Goal: Navigation & Orientation: Understand site structure

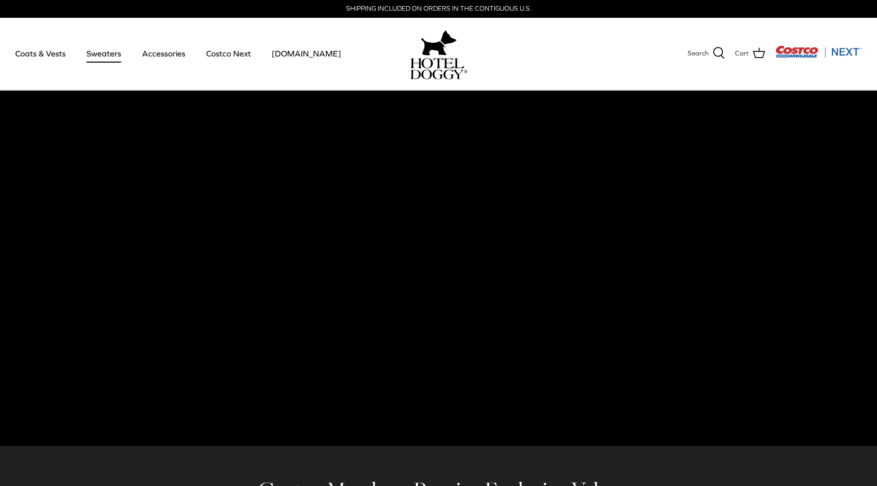
click at [109, 52] on link "Sweaters" at bounding box center [103, 53] width 53 height 35
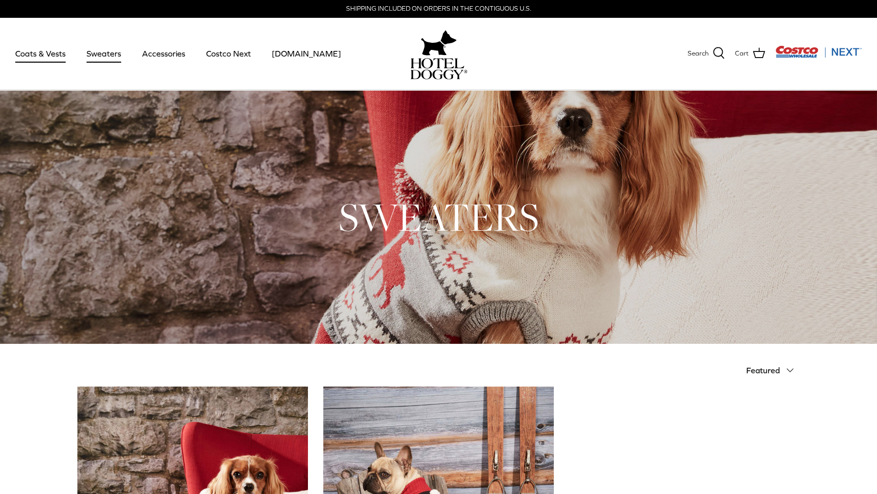
click at [30, 50] on link "Coats & Vests" at bounding box center [40, 53] width 69 height 35
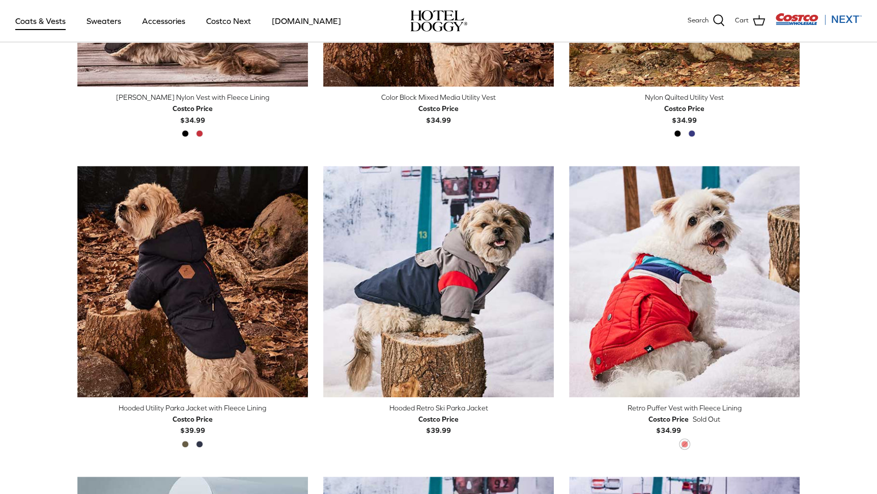
scroll to position [204, 0]
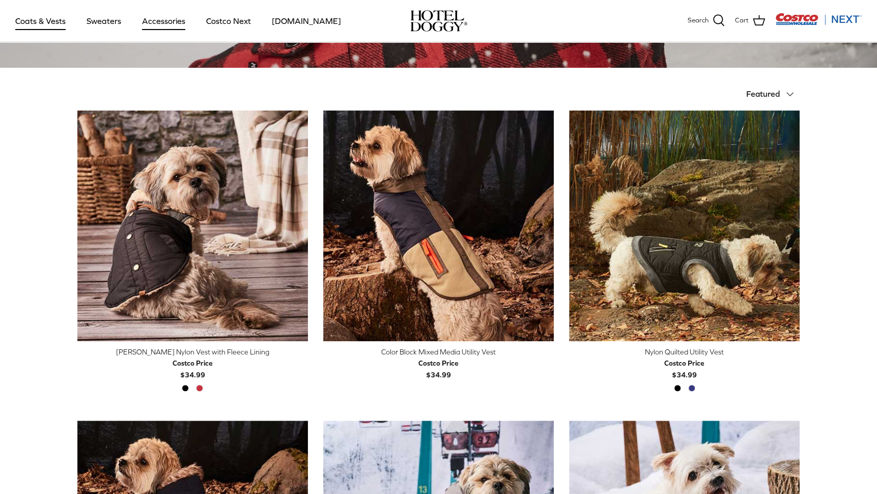
click at [157, 19] on link "Accessories" at bounding box center [164, 21] width 62 height 35
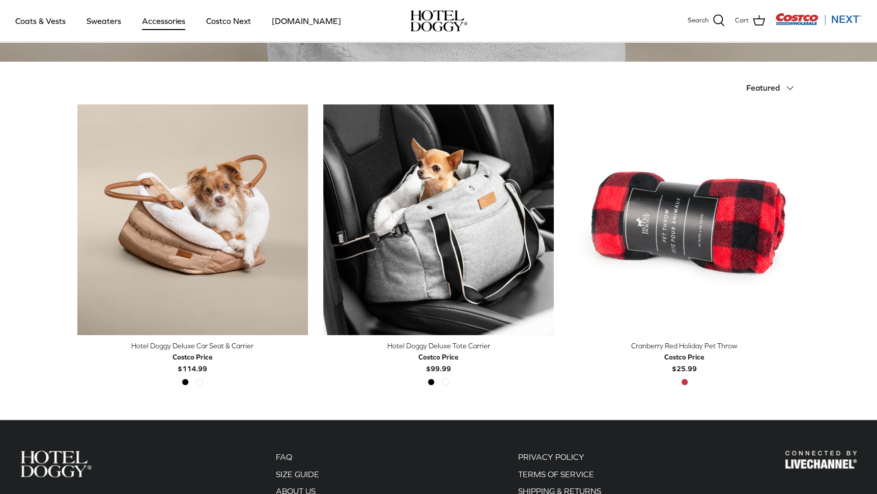
scroll to position [195, 0]
